Goal: Transaction & Acquisition: Book appointment/travel/reservation

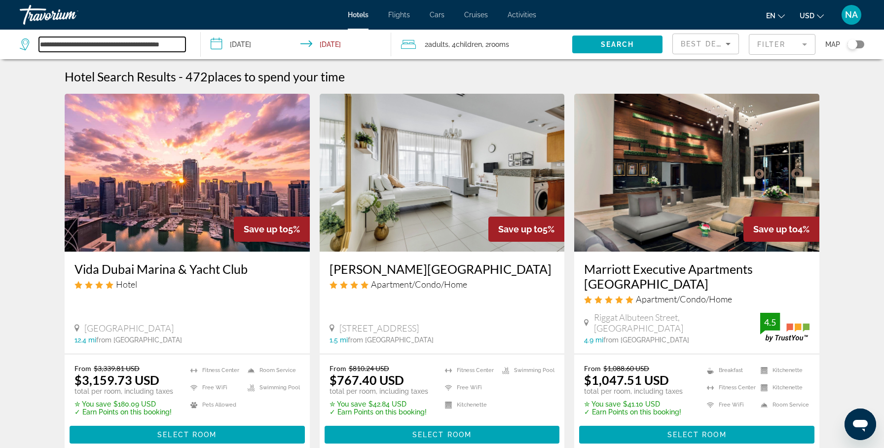
click at [127, 38] on input "**********" at bounding box center [112, 44] width 147 height 15
click at [151, 39] on input "**********" at bounding box center [112, 44] width 147 height 15
click at [169, 47] on input "**********" at bounding box center [112, 44] width 147 height 15
click at [26, 47] on icon "Search widget" at bounding box center [26, 44] width 12 height 12
